Goal: Information Seeking & Learning: Learn about a topic

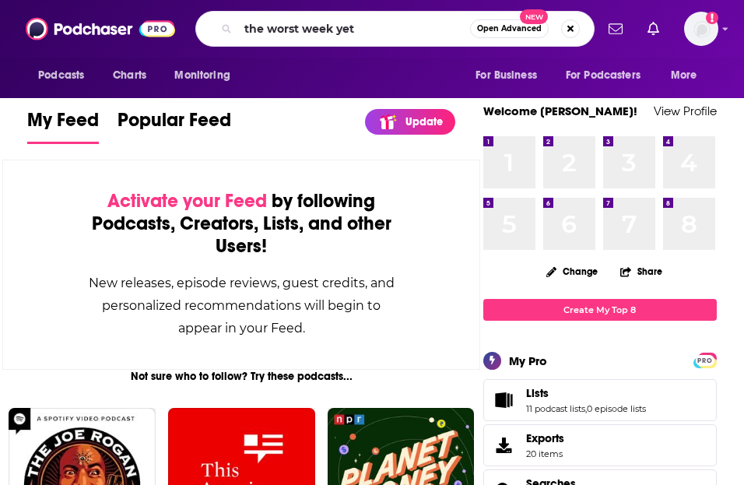
type input "the worst week yet"
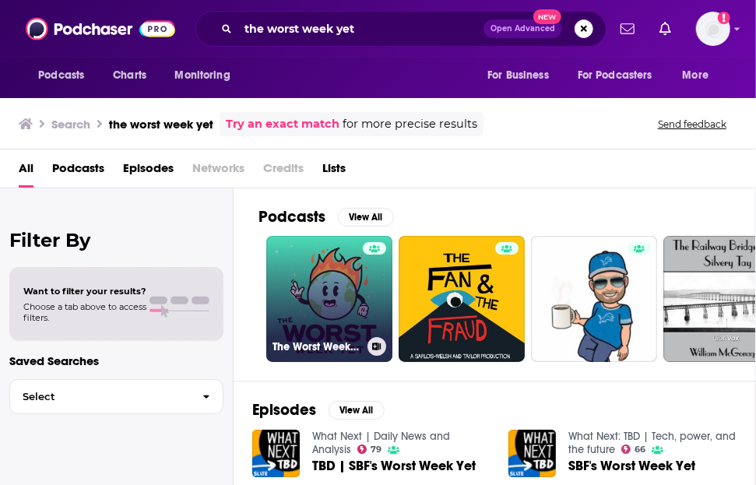
click at [327, 320] on link "The Worst Week Yet" at bounding box center [329, 299] width 126 height 126
